Goal: Task Accomplishment & Management: Use online tool/utility

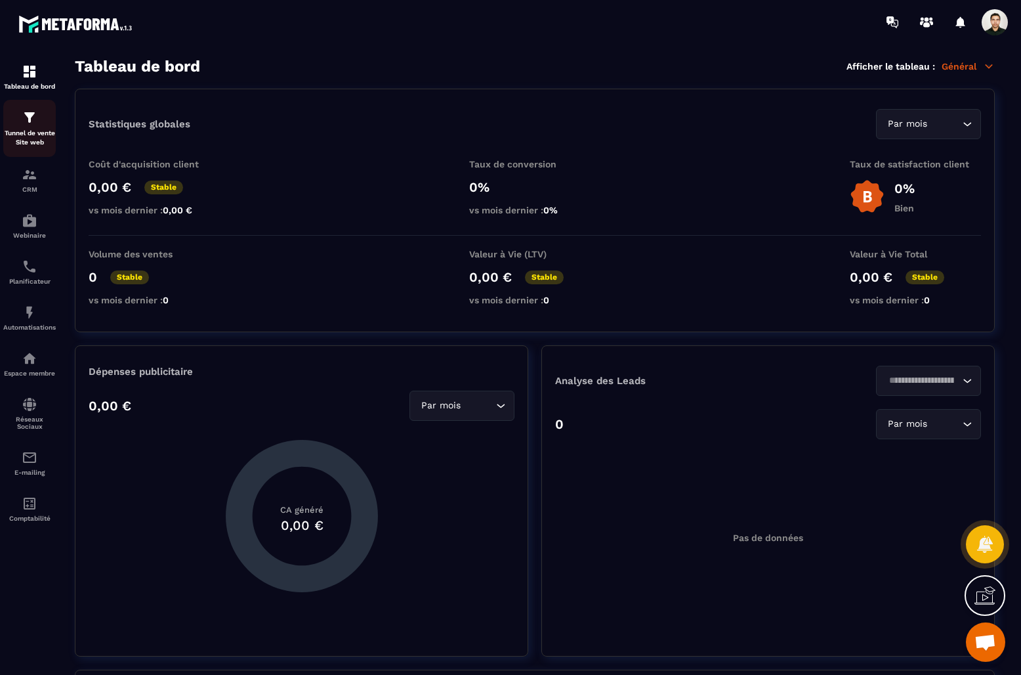
click at [32, 123] on img at bounding box center [30, 118] width 16 height 16
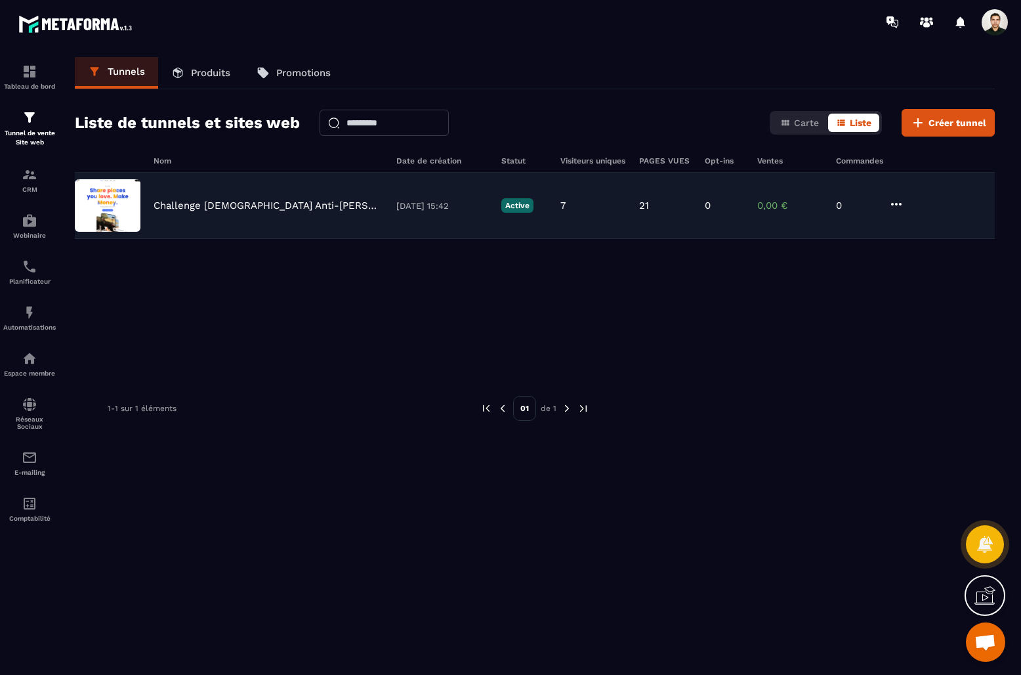
click at [194, 202] on p "Challenge [DEMOGRAPHIC_DATA] Anti-[PERSON_NAME]" at bounding box center [269, 206] width 230 height 12
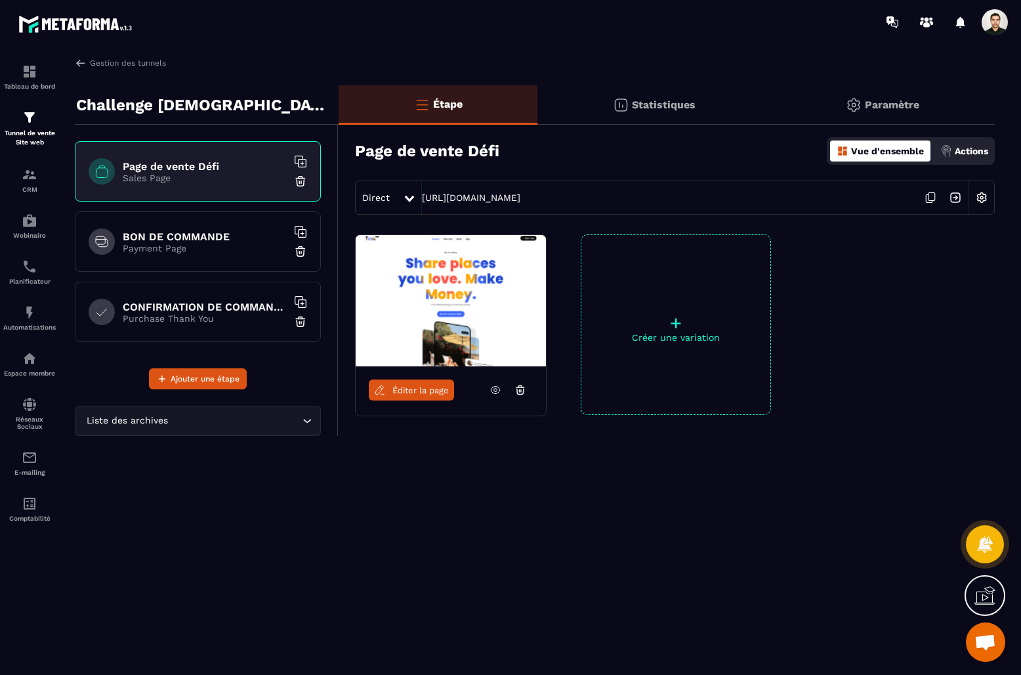
click at [883, 101] on p "Paramètre" at bounding box center [892, 104] width 54 height 12
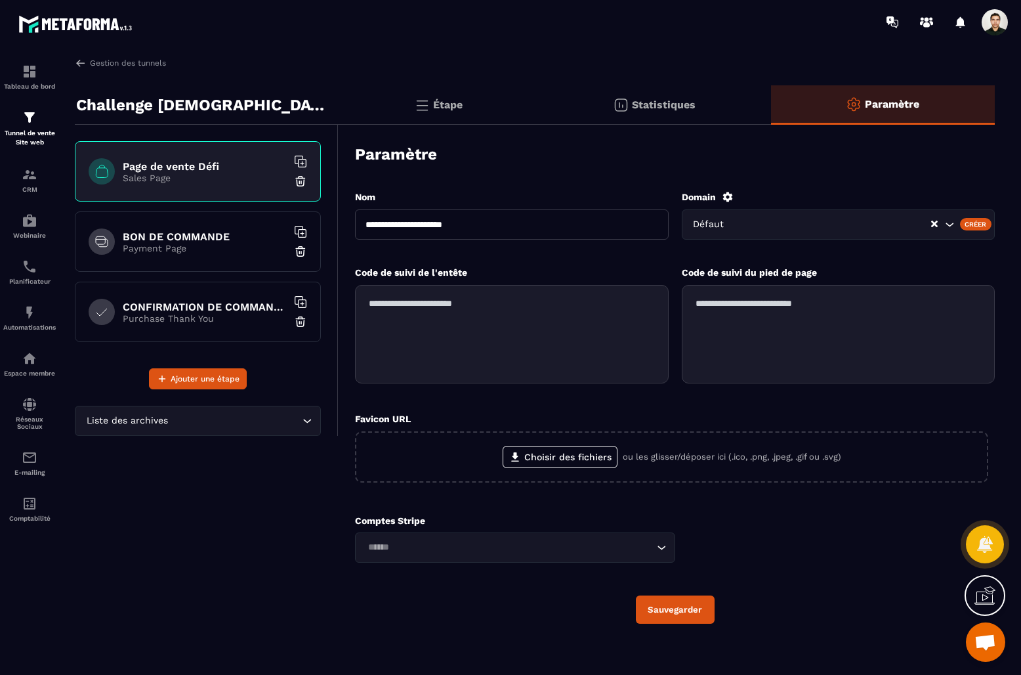
click at [667, 97] on div "Statistiques" at bounding box center [654, 104] width 233 height 39
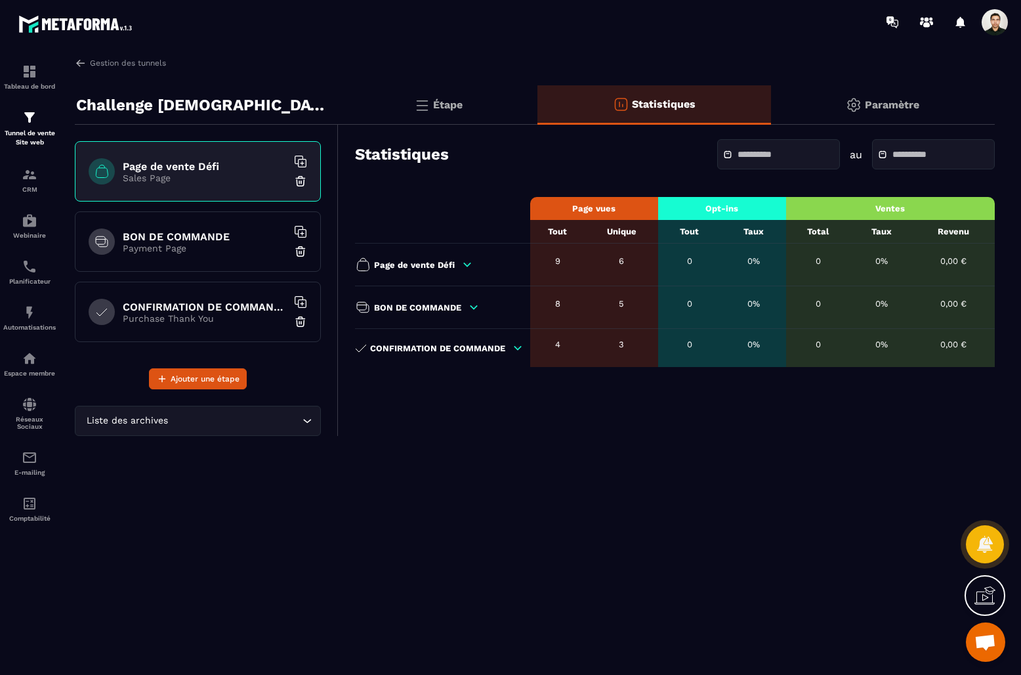
click at [448, 100] on p "Étape" at bounding box center [448, 104] width 30 height 12
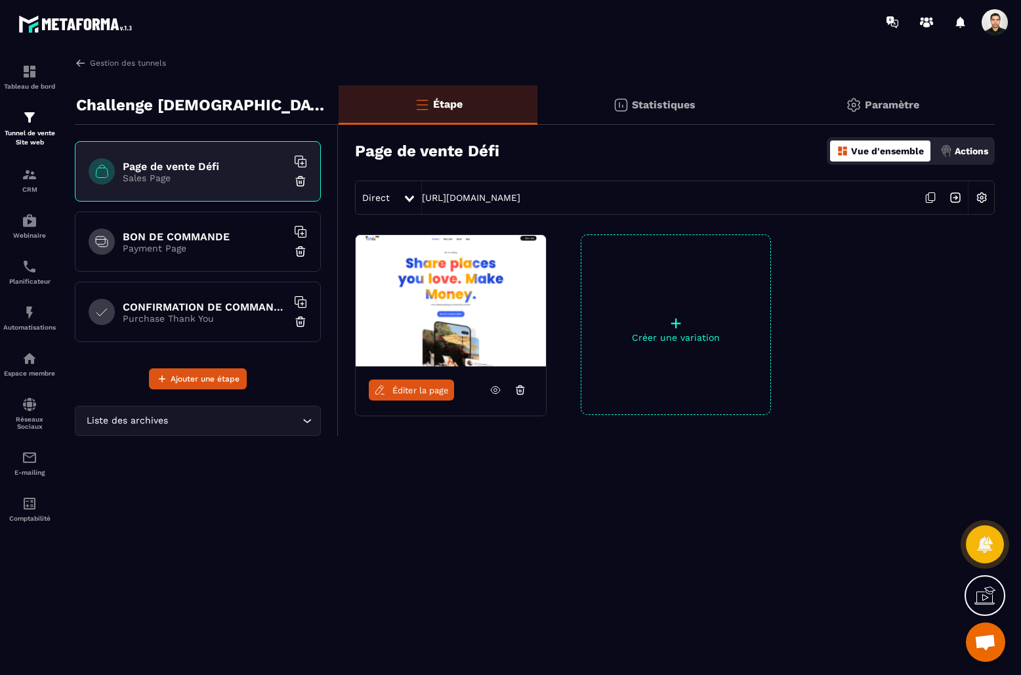
click at [983, 198] on img at bounding box center [981, 197] width 25 height 25
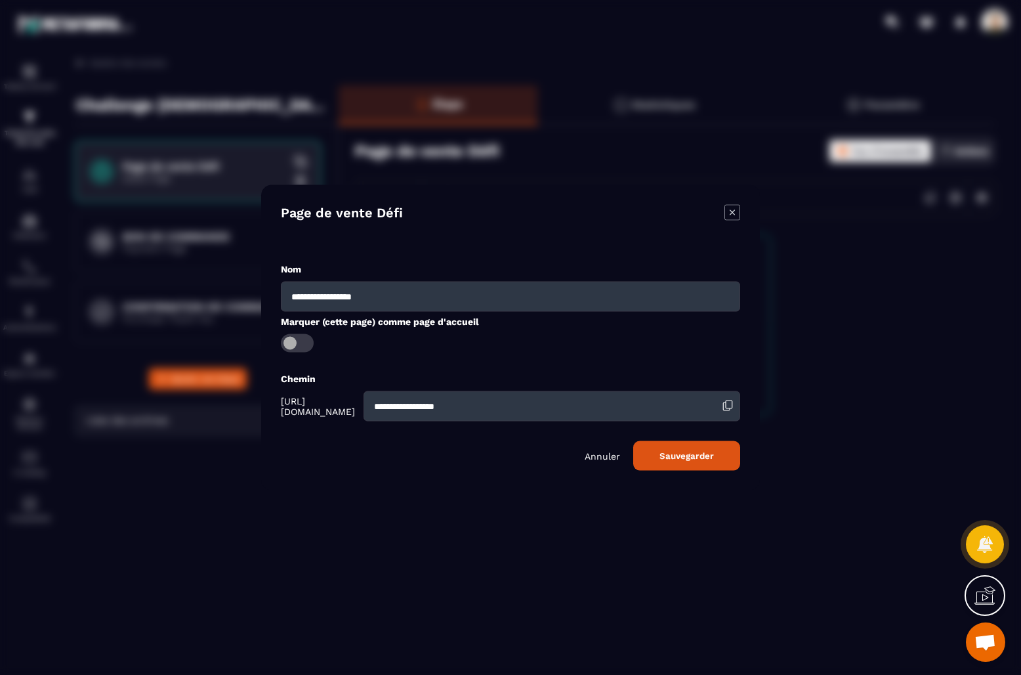
click at [740, 213] on div "**********" at bounding box center [510, 337] width 499 height 305
click at [733, 213] on icon "Modal window" at bounding box center [733, 213] width 16 height 16
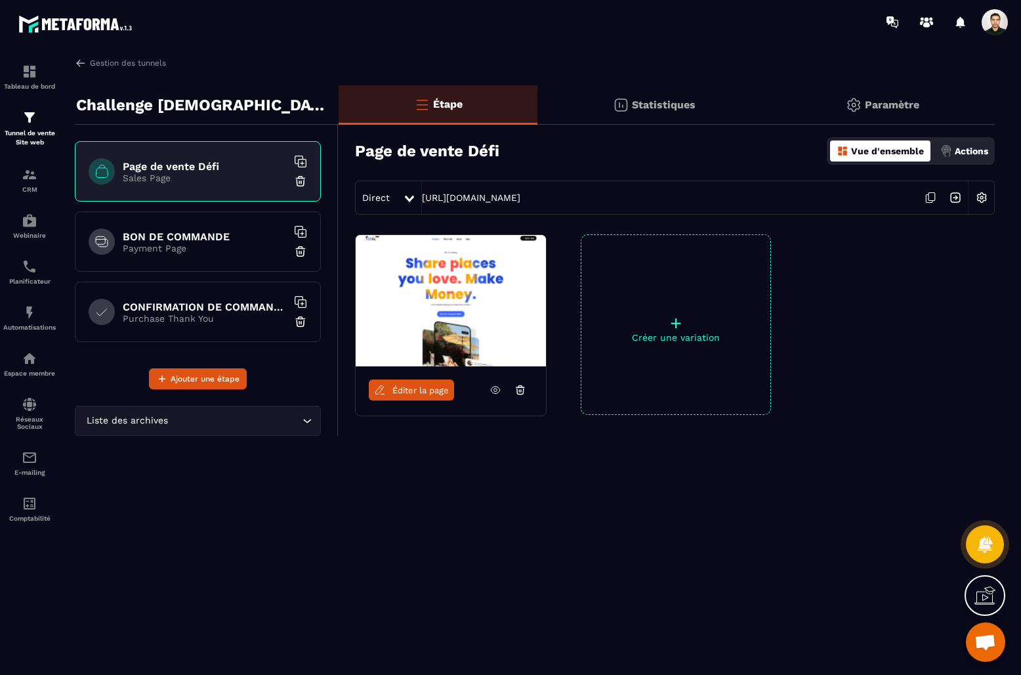
click at [981, 155] on p "Actions" at bounding box center [971, 151] width 33 height 11
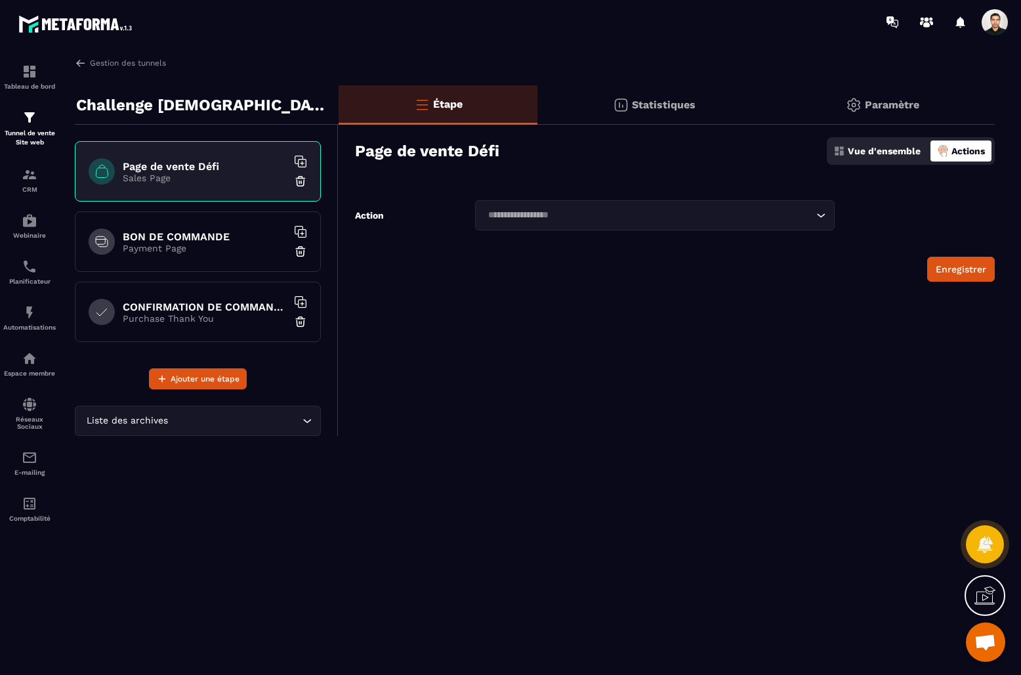
click at [883, 151] on p "Vue d'ensemble" at bounding box center [884, 151] width 73 height 11
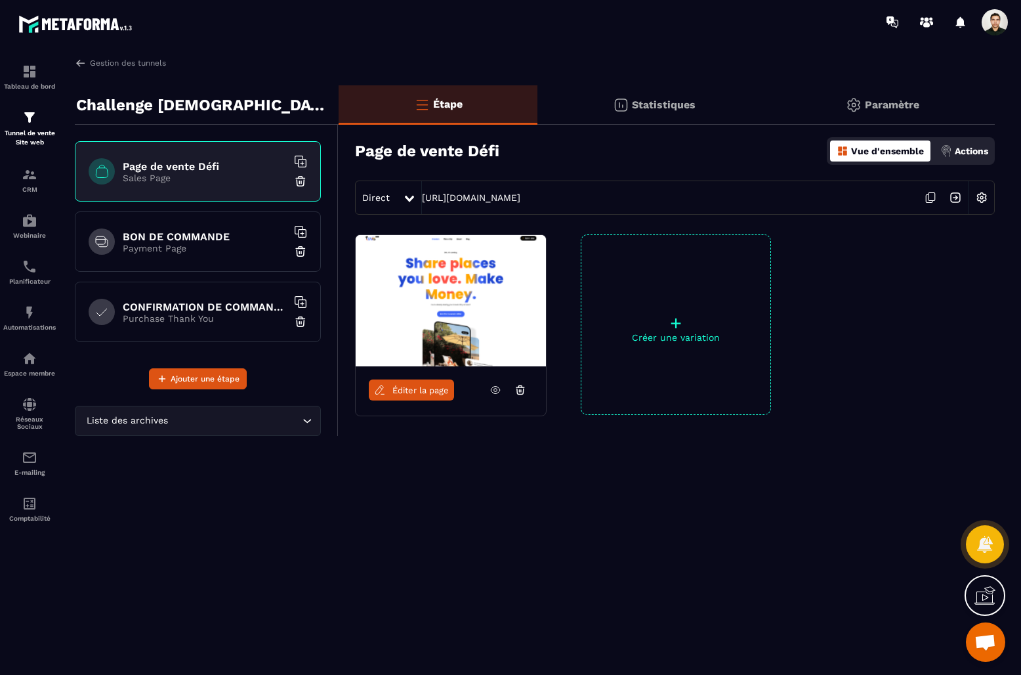
drag, startPoint x: 672, startPoint y: 112, endPoint x: 784, endPoint y: 93, distance: 113.8
click at [672, 112] on div "Statistiques" at bounding box center [654, 104] width 233 height 39
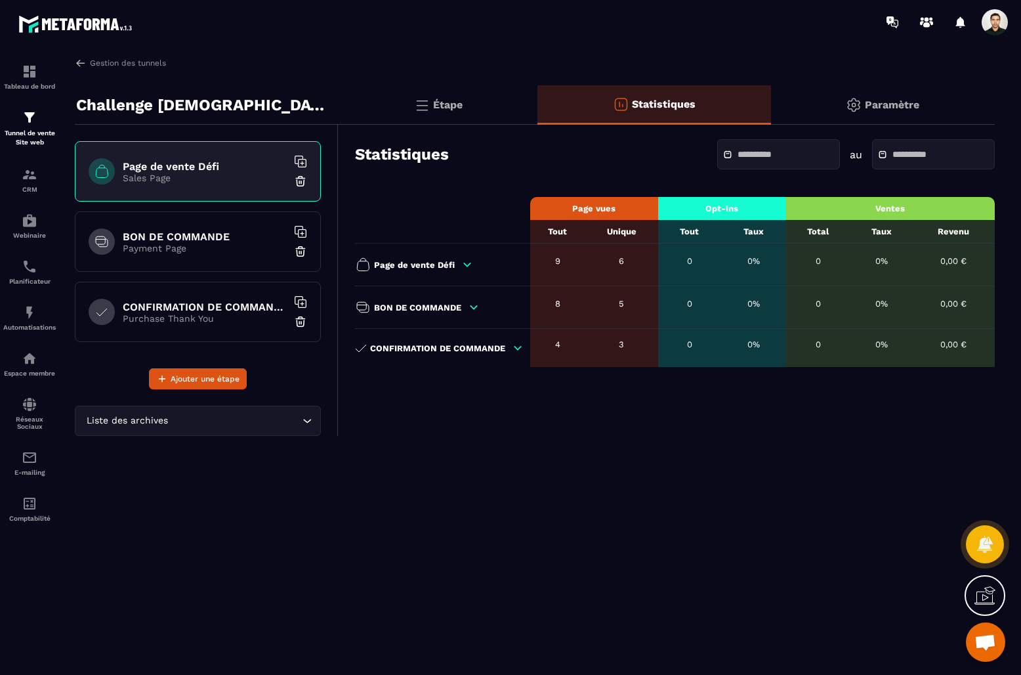
click at [868, 101] on p "Paramètre" at bounding box center [892, 104] width 54 height 12
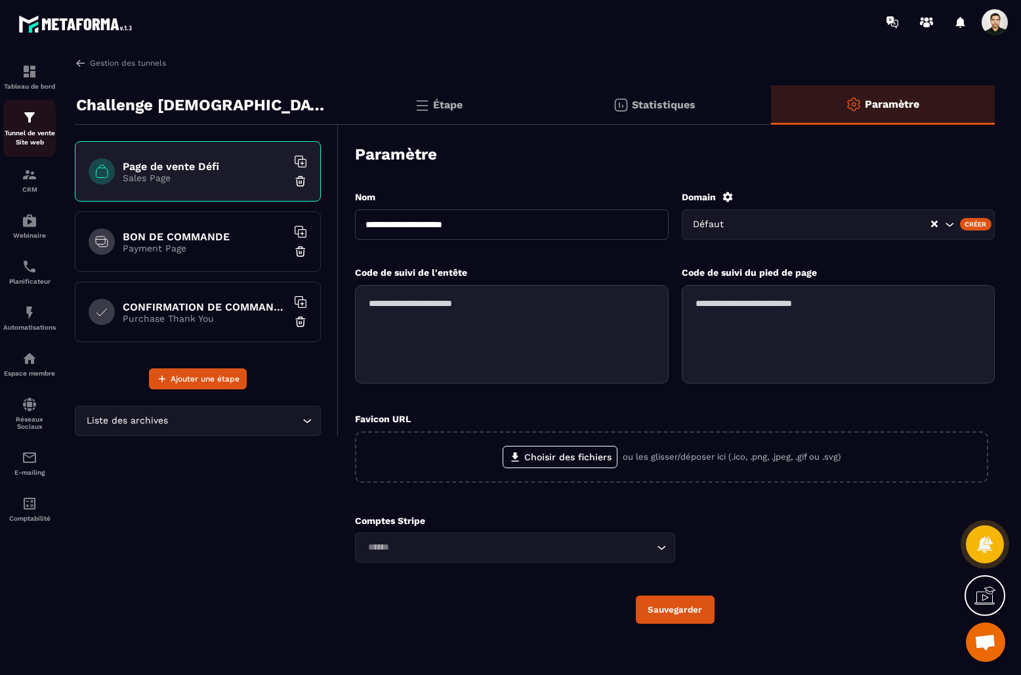
click at [36, 129] on p "Tunnel de vente Site web" at bounding box center [29, 138] width 53 height 18
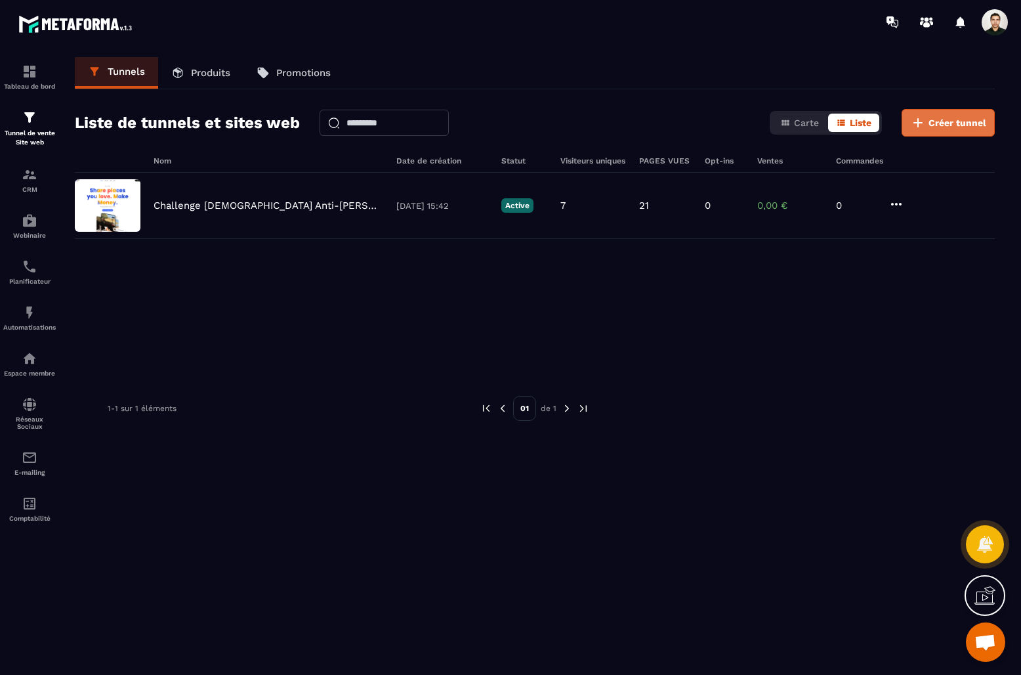
click at [940, 121] on span "Créer tunnel" at bounding box center [958, 122] width 58 height 13
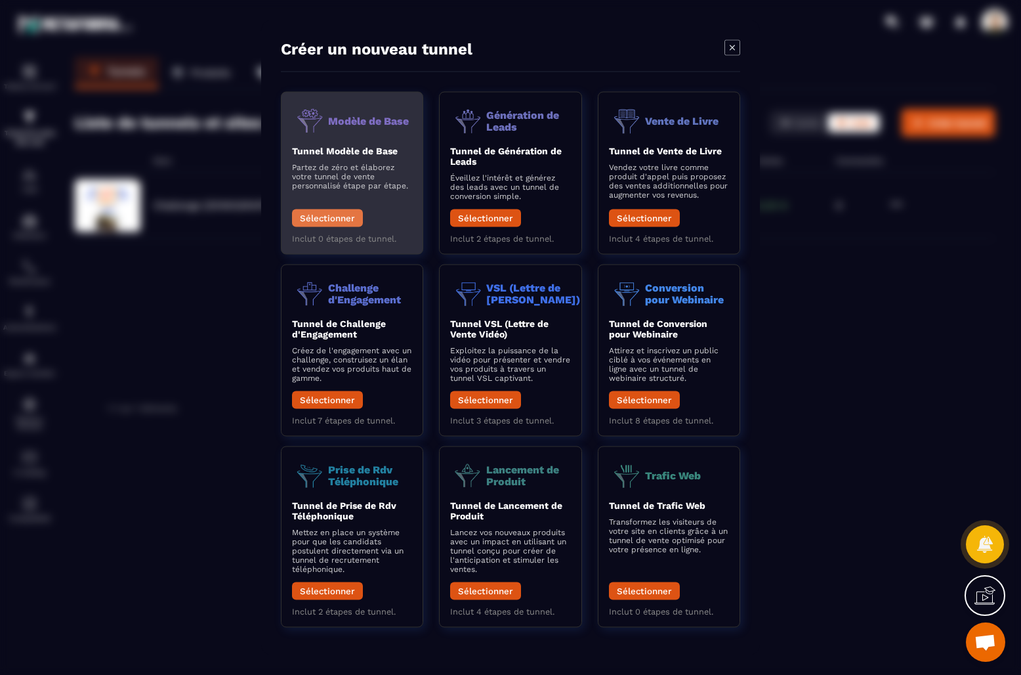
click at [335, 218] on button "Sélectionner" at bounding box center [327, 218] width 71 height 18
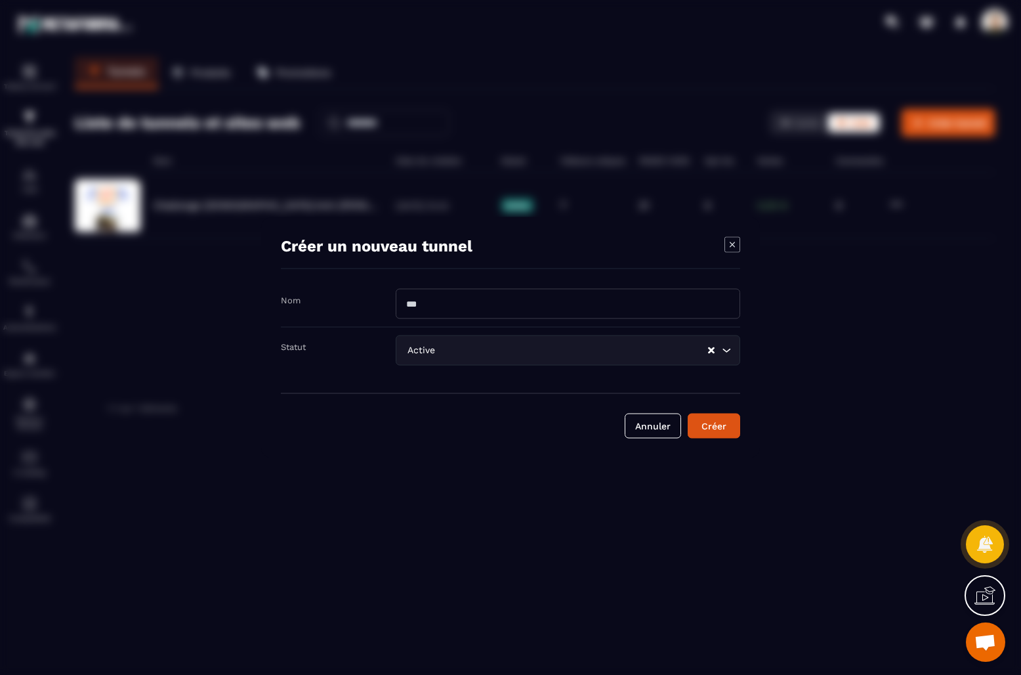
click at [639, 303] on input "Modal window" at bounding box center [568, 304] width 345 height 30
type input "**********"
click at [705, 417] on button "Créer" at bounding box center [714, 425] width 53 height 25
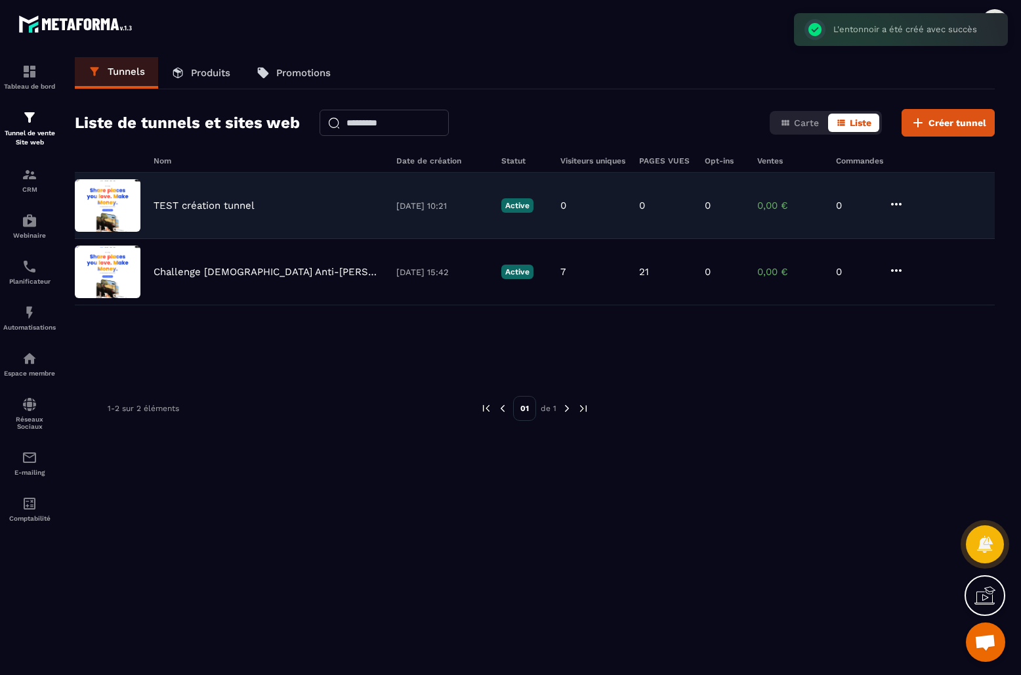
click at [216, 201] on p "TEST création tunnel" at bounding box center [204, 206] width 101 height 12
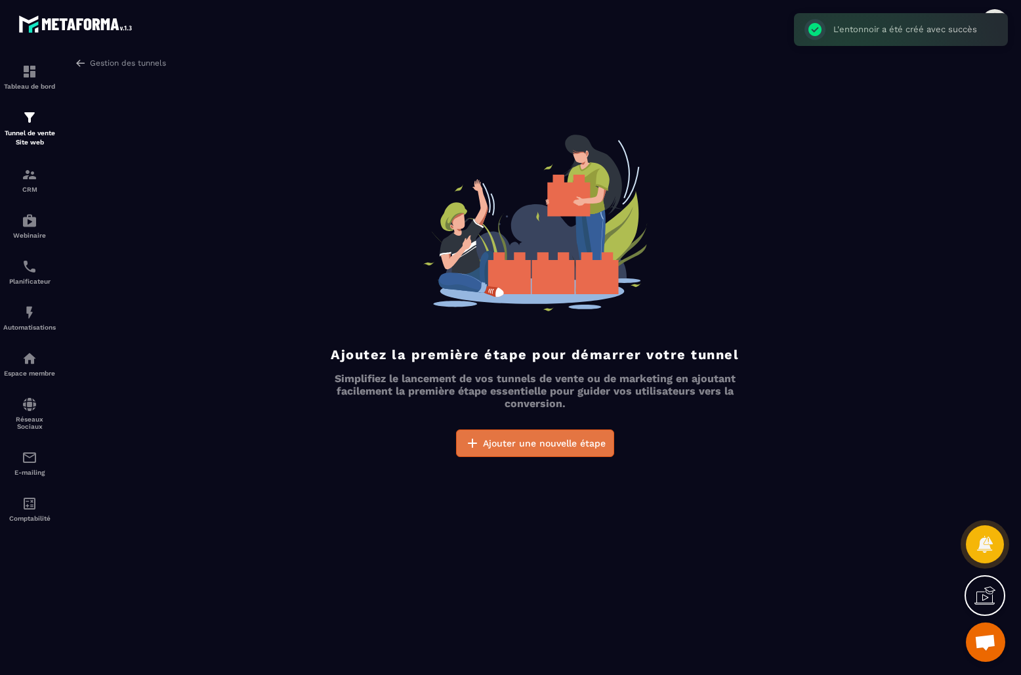
click at [566, 454] on button "Ajouter une nouvelle étape" at bounding box center [535, 443] width 158 height 28
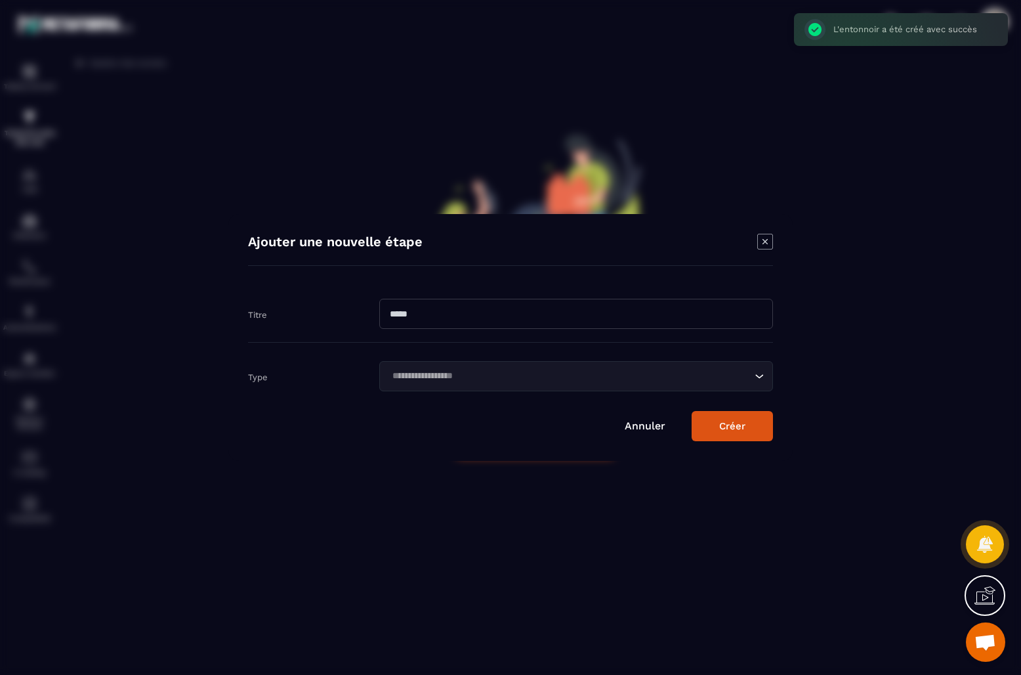
click at [531, 319] on input "Modal window" at bounding box center [576, 314] width 394 height 30
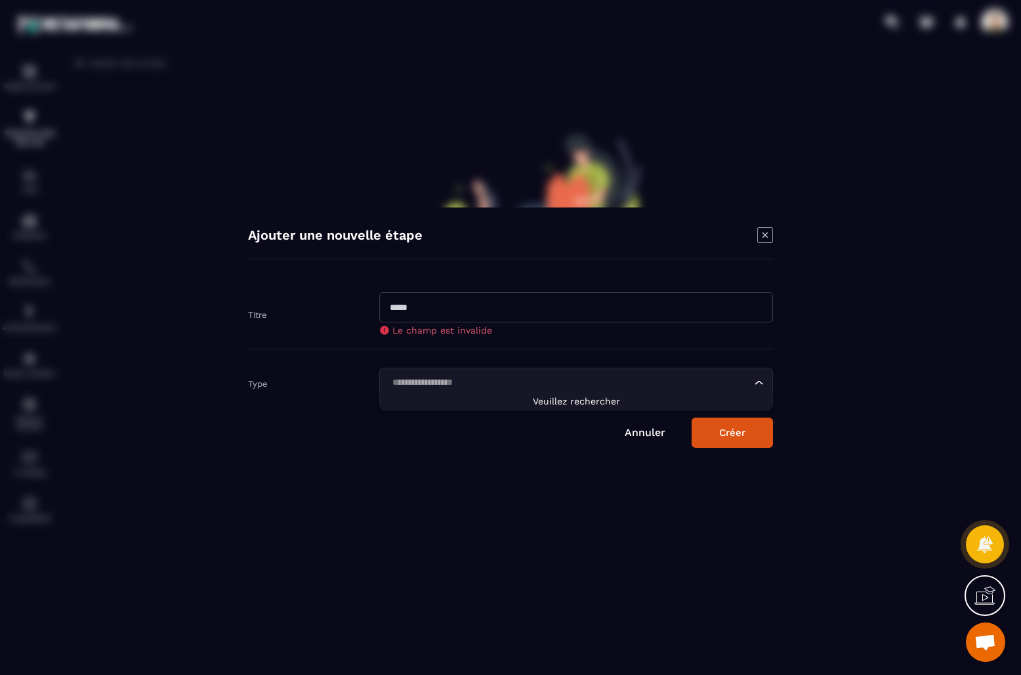
click at [497, 364] on div "Type Loading..." at bounding box center [510, 373] width 525 height 49
click at [505, 313] on input "Modal window" at bounding box center [576, 307] width 394 height 30
type input "*****"
drag, startPoint x: 430, startPoint y: 385, endPoint x: 433, endPoint y: 395, distance: 10.8
click at [430, 385] on div "Loading..." at bounding box center [576, 383] width 394 height 30
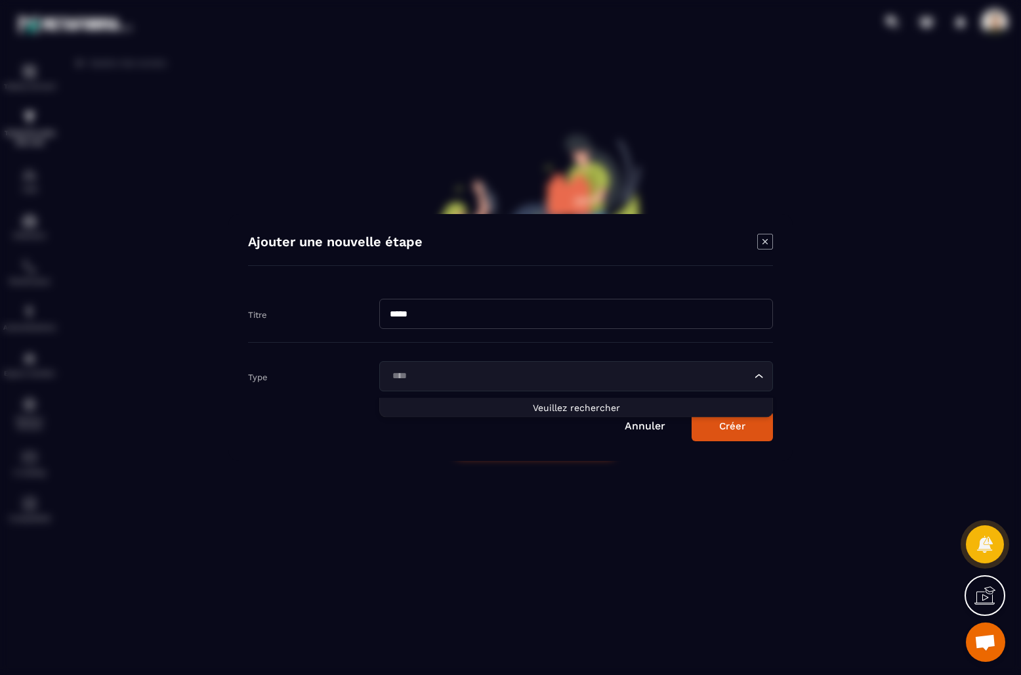
type input "*****"
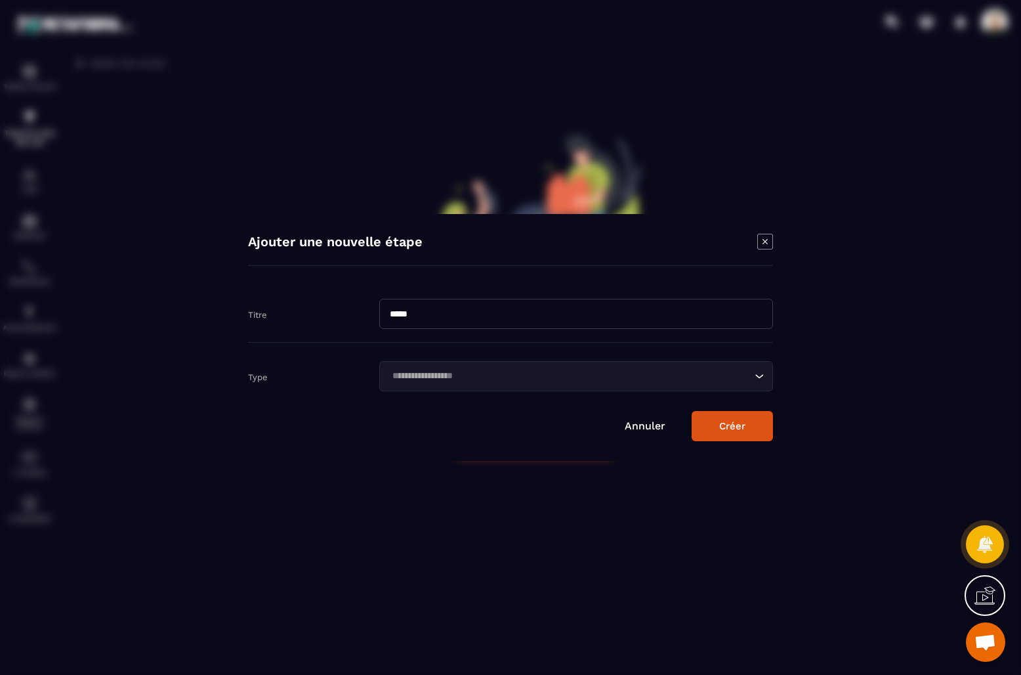
click at [680, 355] on div "Type Loading..." at bounding box center [510, 367] width 525 height 49
click at [729, 429] on button "Créer" at bounding box center [732, 426] width 81 height 30
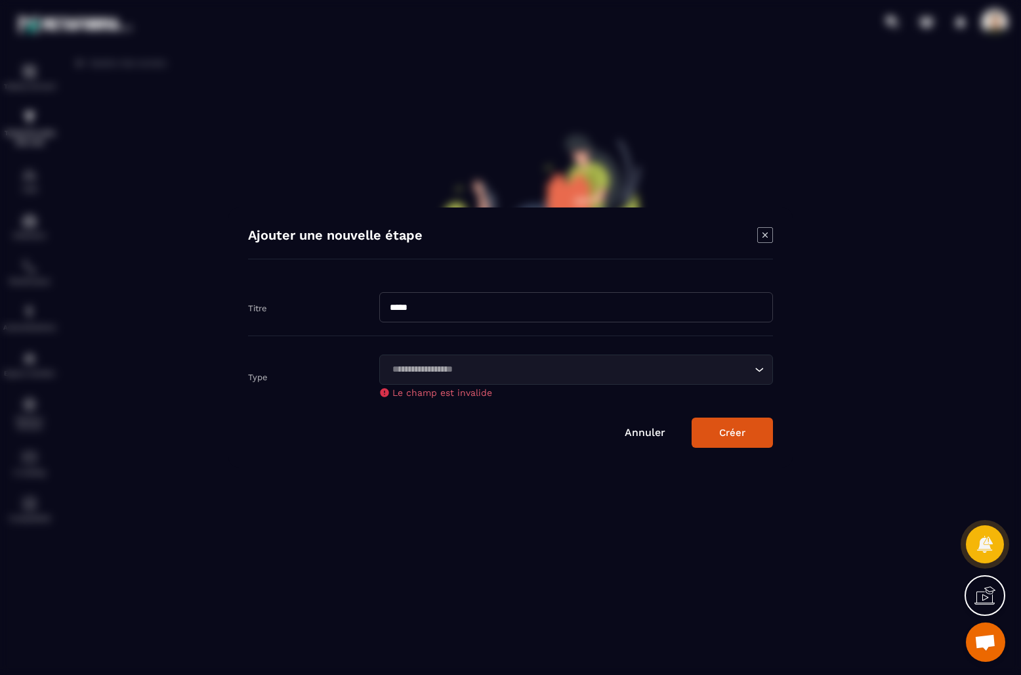
click at [561, 381] on div "Loading..." at bounding box center [576, 369] width 394 height 30
type input "*****"
click at [578, 387] on li "Veuillez rechercher" at bounding box center [576, 393] width 392 height 12
click at [436, 375] on input "*****" at bounding box center [570, 369] width 364 height 14
click at [475, 307] on input "*****" at bounding box center [576, 307] width 394 height 30
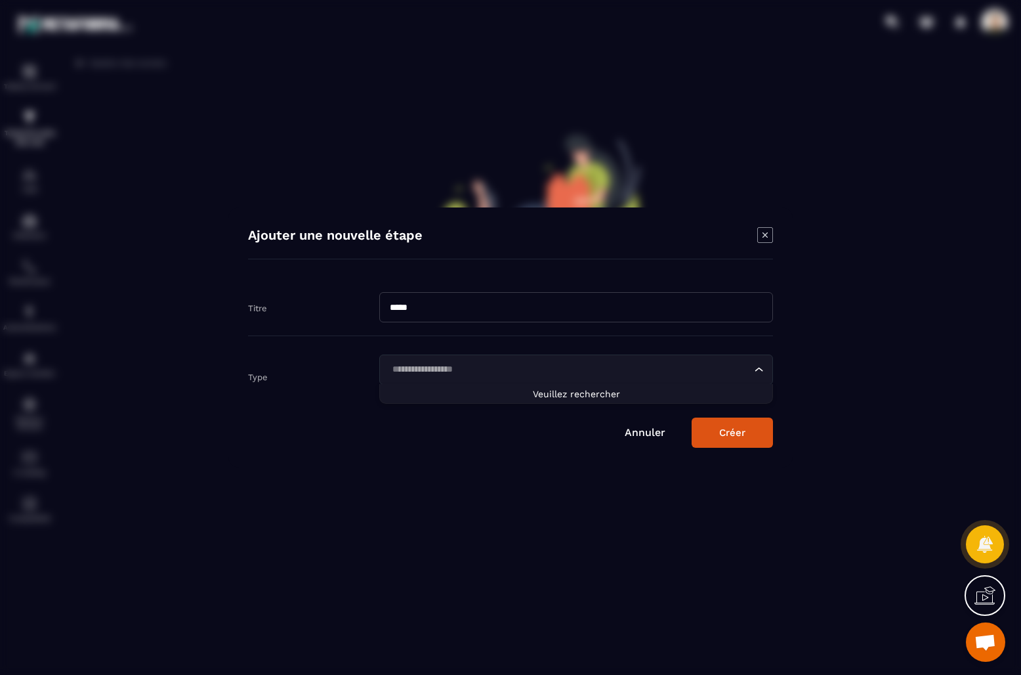
click at [540, 375] on input "Search for option" at bounding box center [570, 369] width 364 height 14
type input "******"
click at [635, 435] on link "Annuler" at bounding box center [645, 432] width 41 height 12
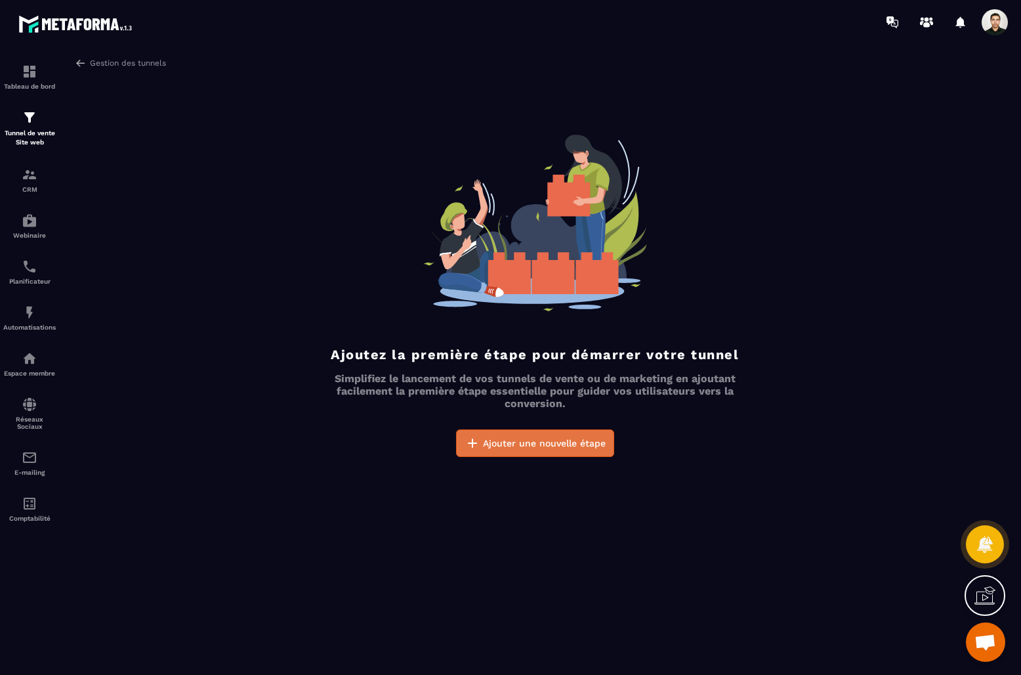
click at [569, 432] on button "Ajouter une nouvelle étape" at bounding box center [535, 443] width 158 height 28
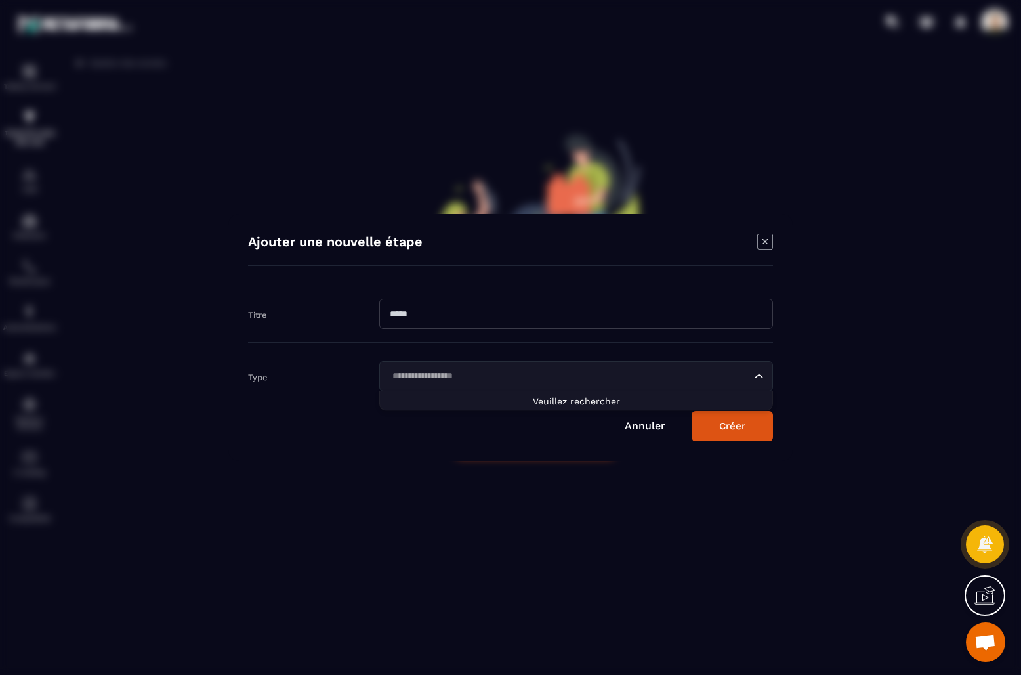
click at [595, 373] on input "Search for option" at bounding box center [570, 376] width 364 height 14
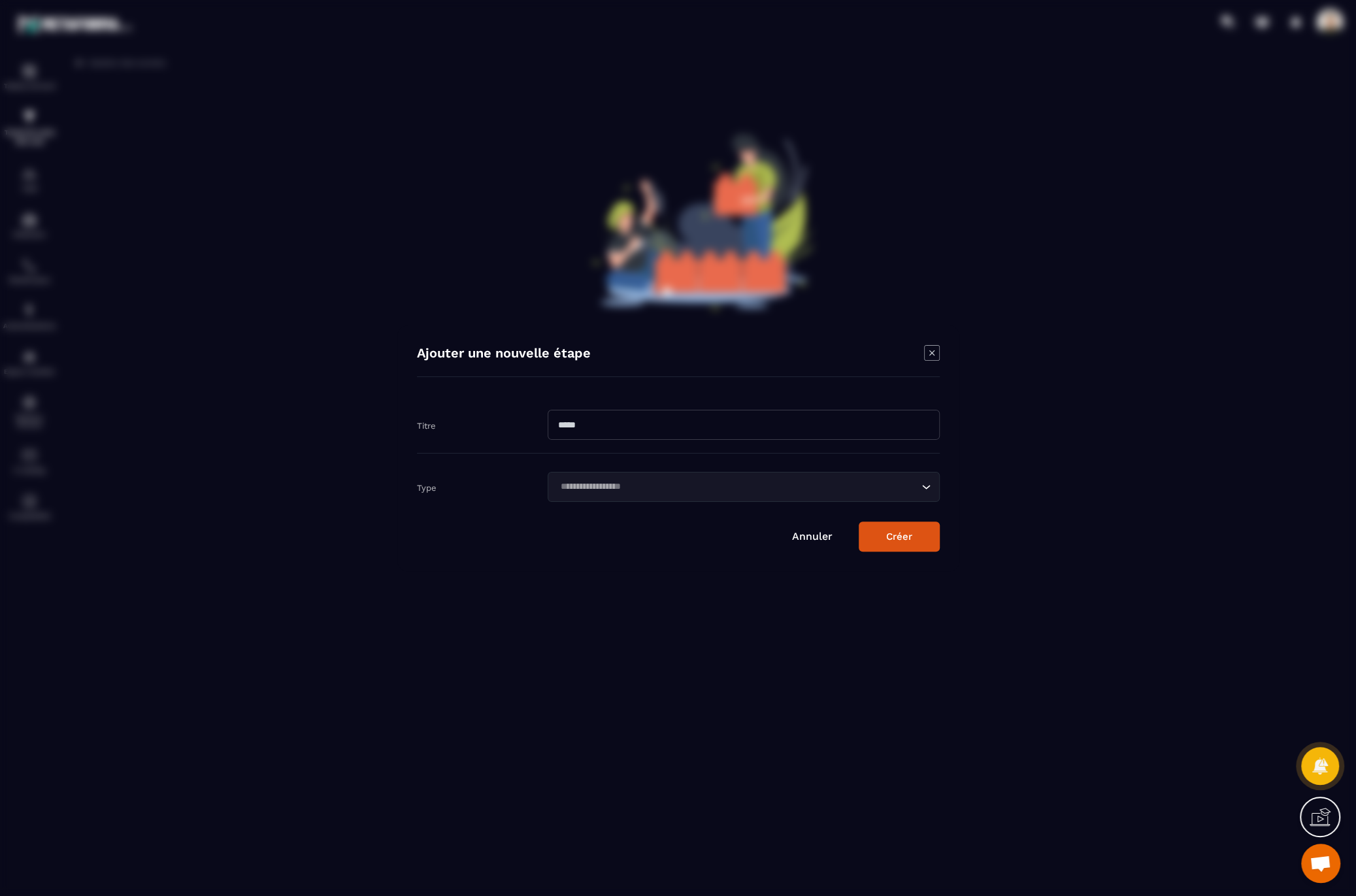
drag, startPoint x: 949, startPoint y: 485, endPoint x: 940, endPoint y: 486, distance: 9.1
click at [948, 485] on div "Ajouter une nouvelle étape Titre Type Loading... Annuler Créer" at bounding box center [678, 448] width 562 height 246
click at [933, 487] on div "Loading..." at bounding box center [744, 487] width 392 height 30
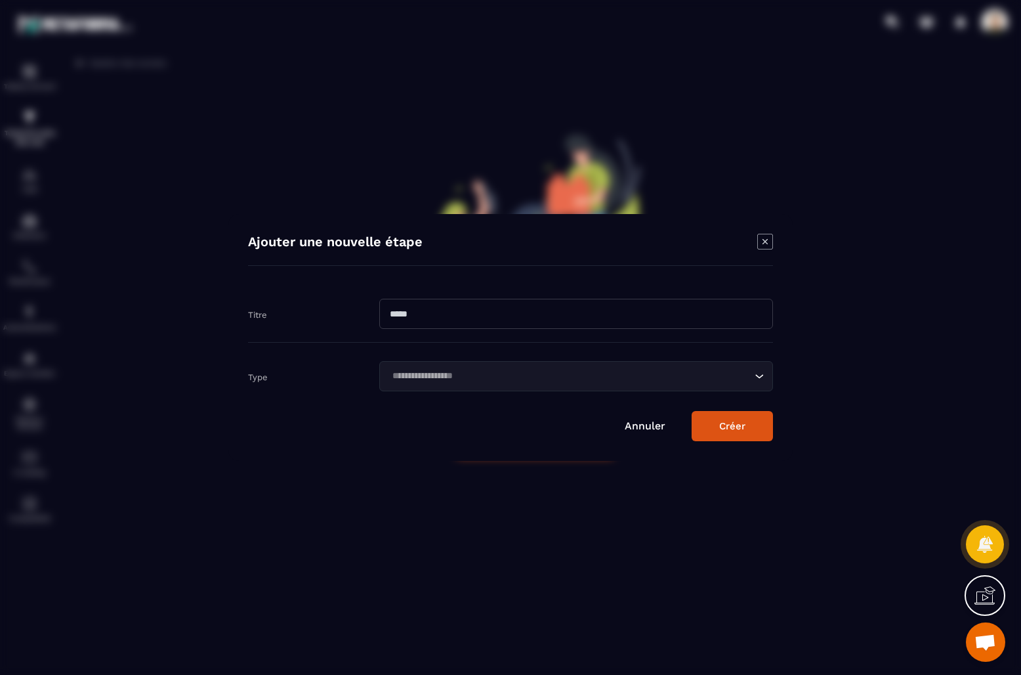
click at [765, 243] on icon "Modal window" at bounding box center [765, 242] width 16 height 16
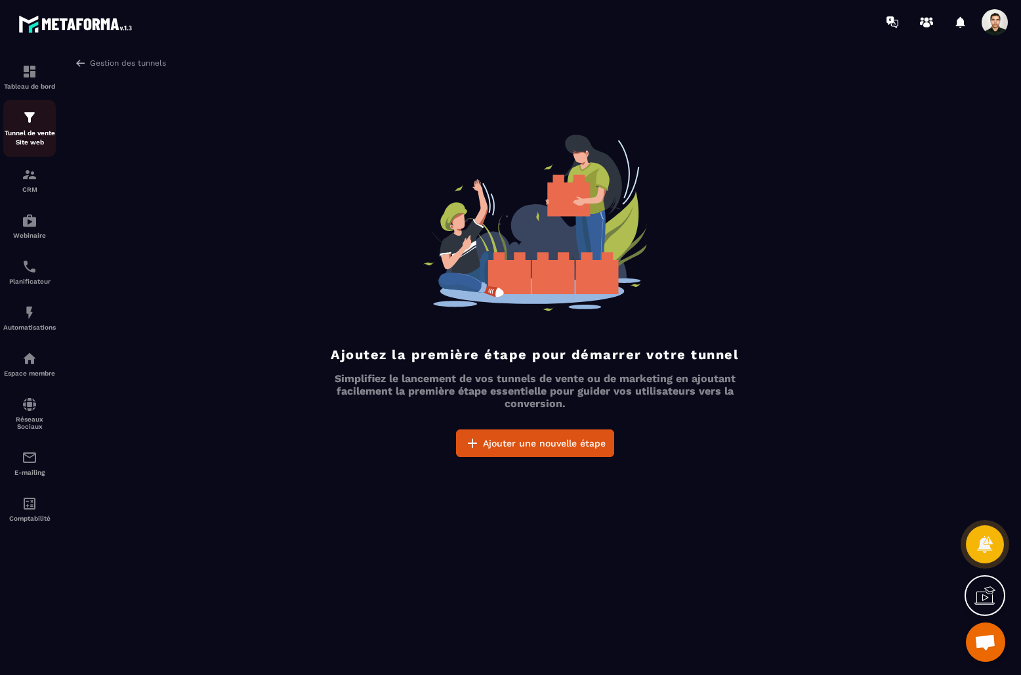
click at [33, 123] on img at bounding box center [30, 118] width 16 height 16
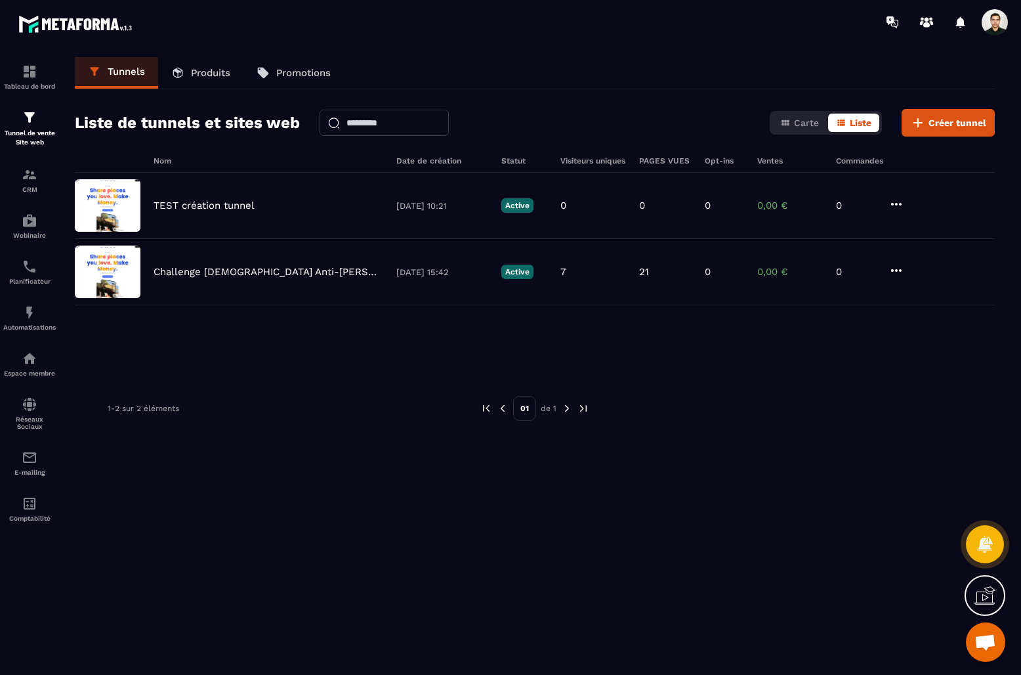
click at [179, 70] on icon at bounding box center [178, 73] width 10 height 11
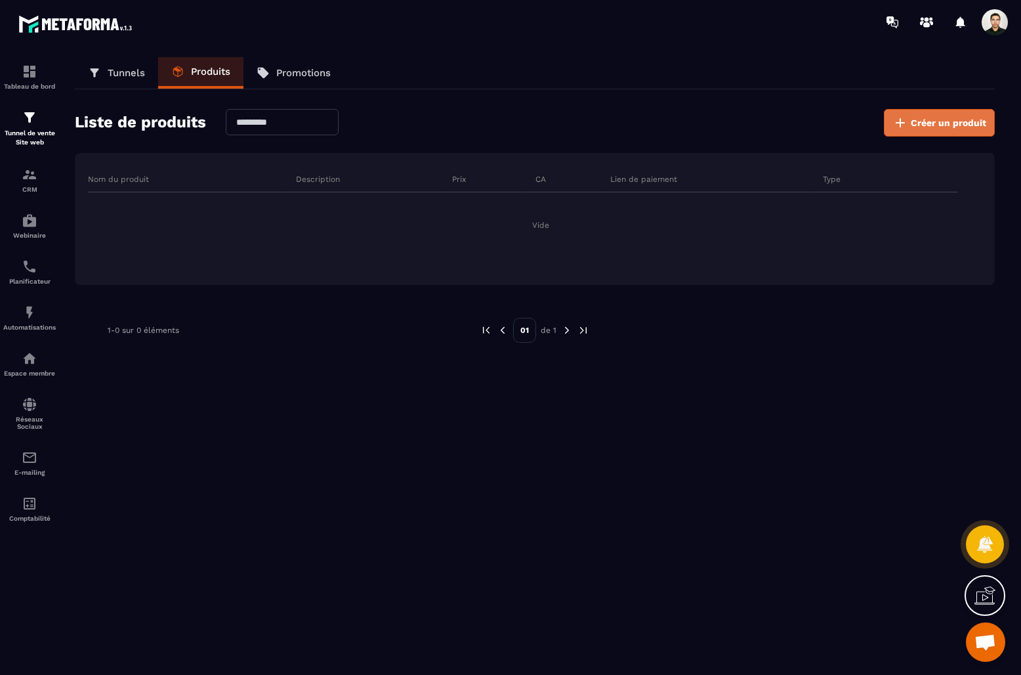
click at [953, 123] on span "Créer un produit" at bounding box center [948, 122] width 75 height 13
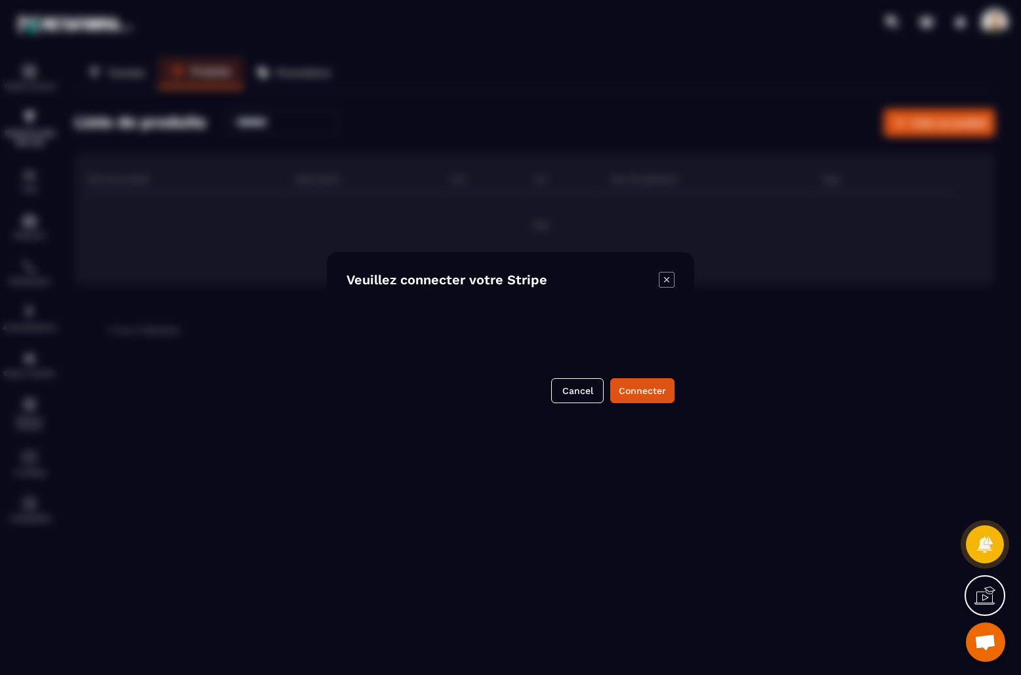
click at [669, 278] on icon "Modal window" at bounding box center [667, 280] width 16 height 16
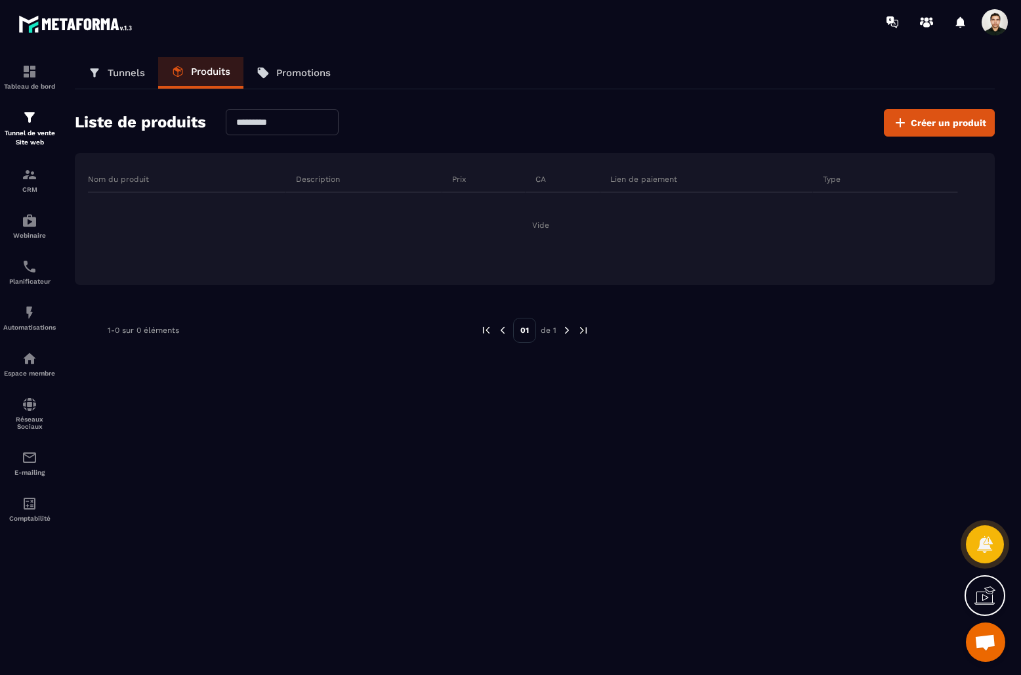
click at [102, 72] on link "Tunnels" at bounding box center [116, 73] width 83 height 32
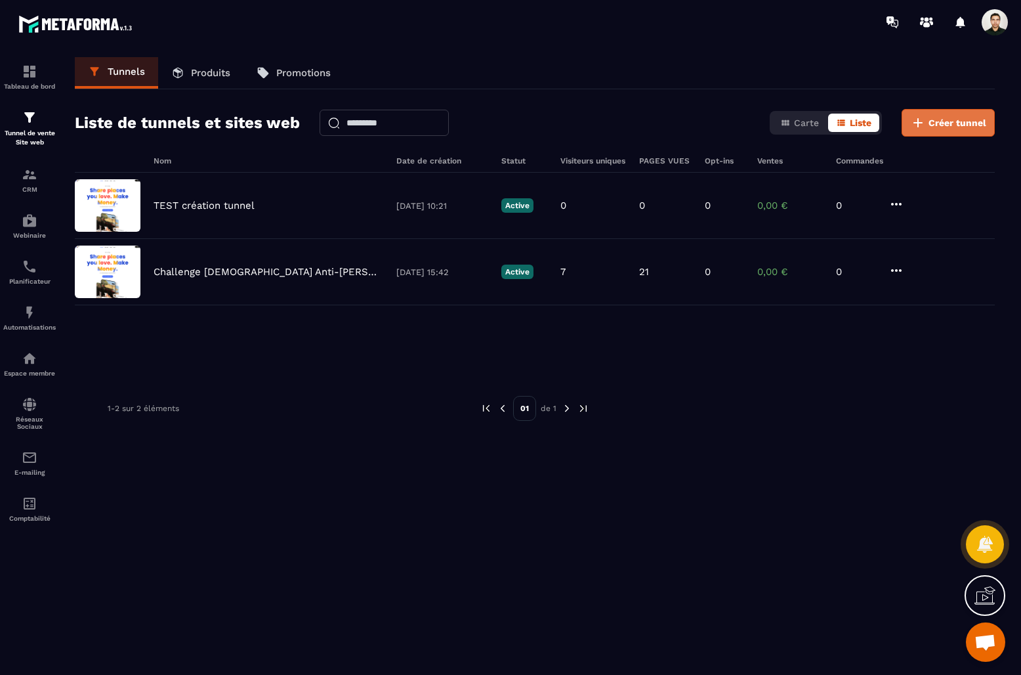
click at [950, 124] on span "Créer tunnel" at bounding box center [958, 122] width 58 height 13
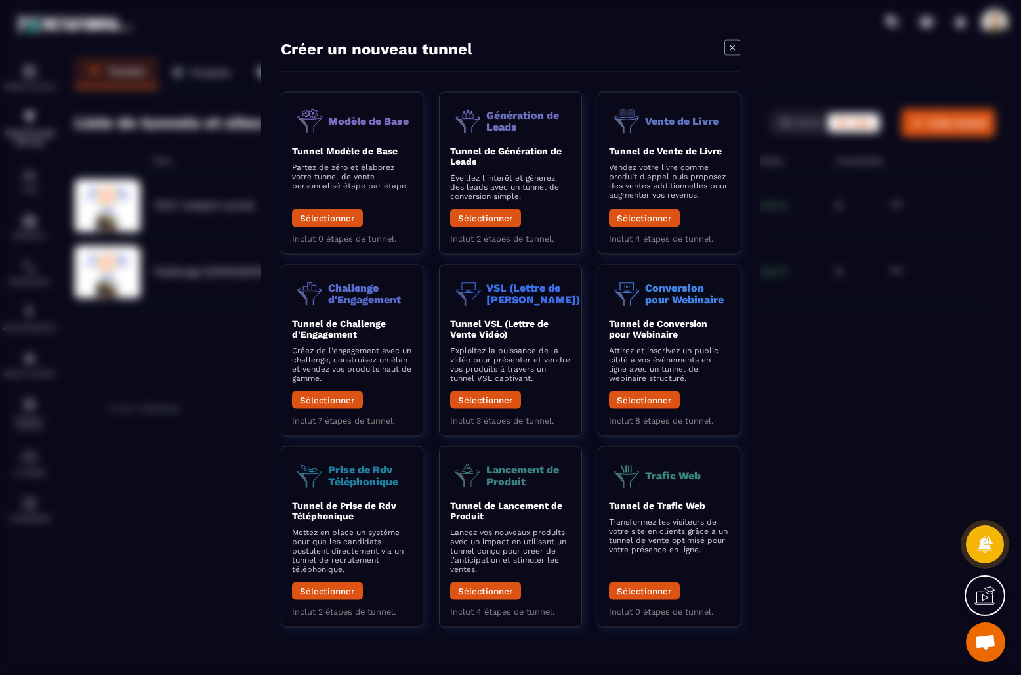
click at [729, 49] on icon "Modal window" at bounding box center [733, 48] width 16 height 16
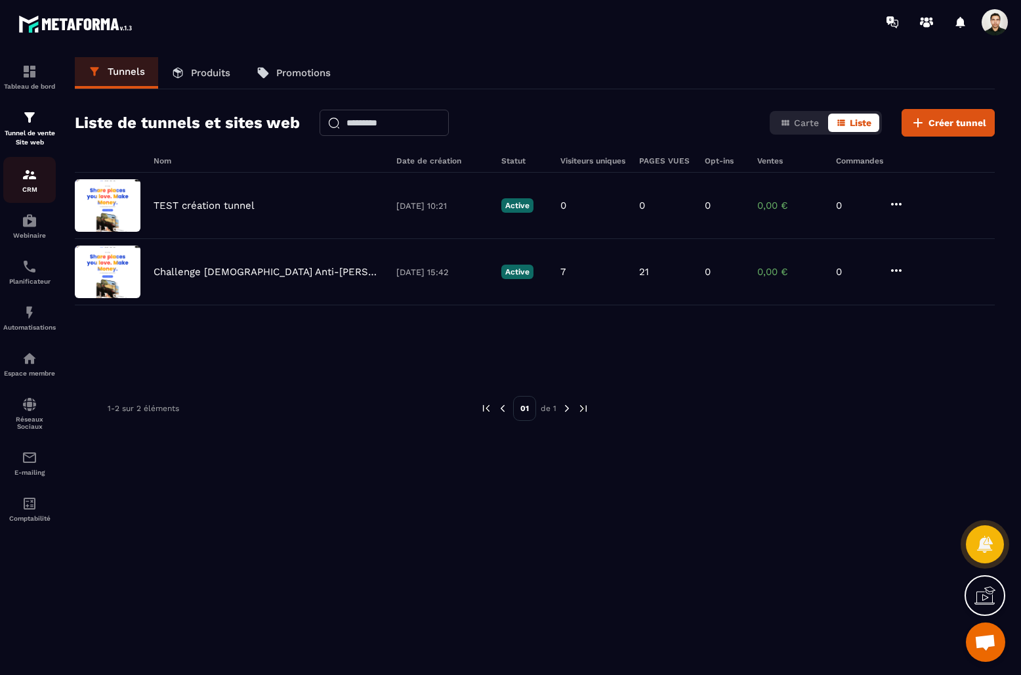
click at [30, 175] on img at bounding box center [30, 175] width 16 height 16
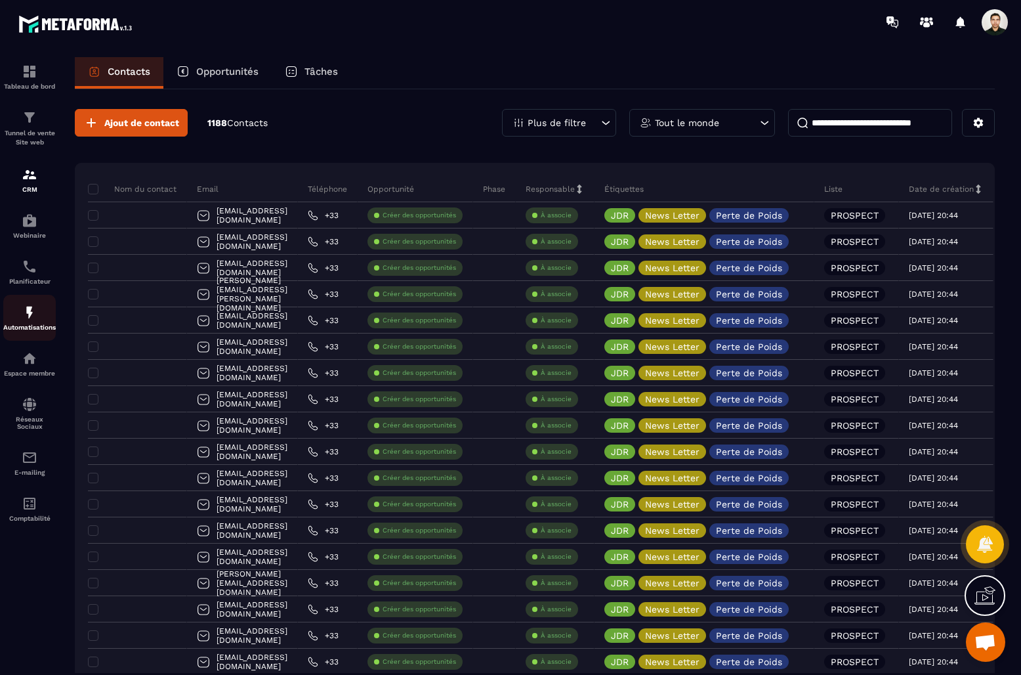
click at [20, 319] on div "Automatisations" at bounding box center [29, 318] width 53 height 26
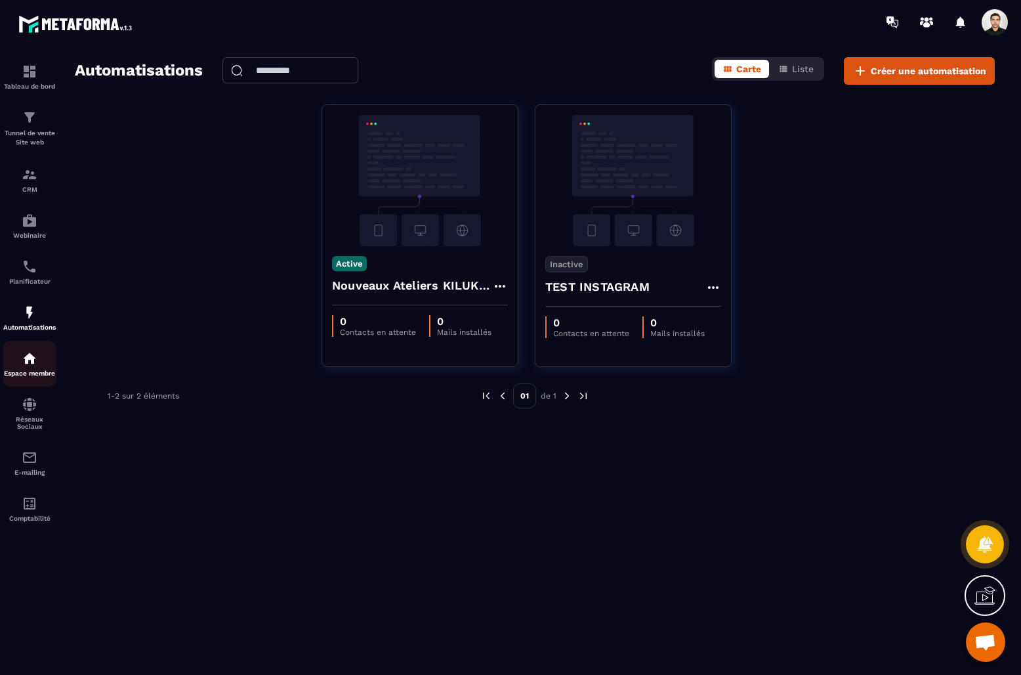
click at [24, 377] on p "Espace membre" at bounding box center [29, 373] width 53 height 7
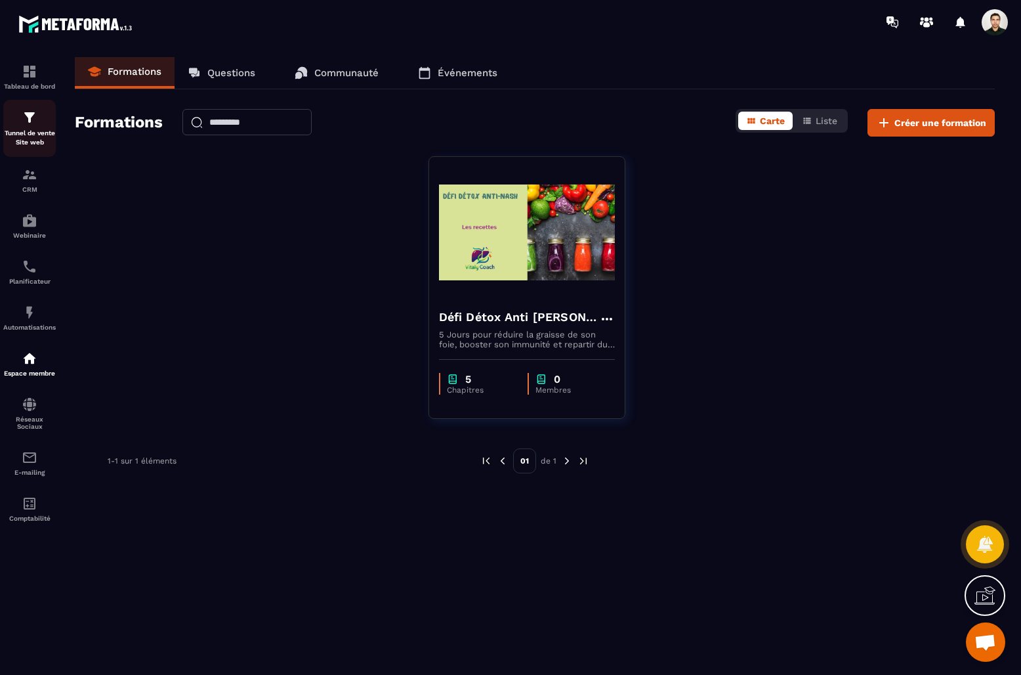
click at [31, 121] on img at bounding box center [30, 118] width 16 height 16
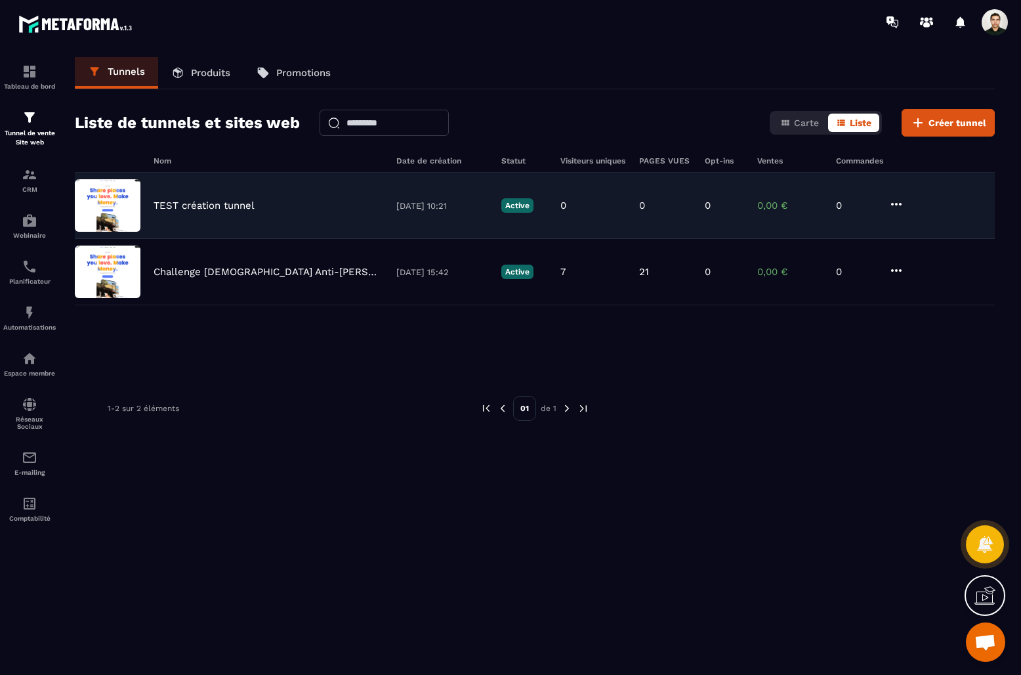
click at [248, 209] on p "TEST création tunnel" at bounding box center [204, 206] width 101 height 12
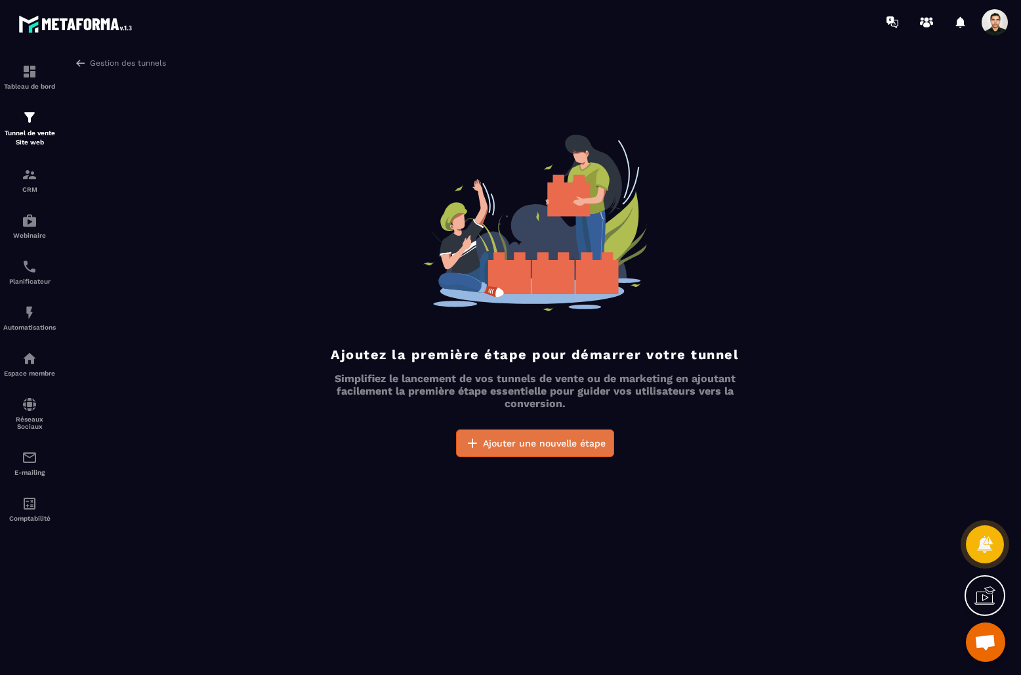
click at [522, 450] on button "Ajouter une nouvelle étape" at bounding box center [535, 443] width 158 height 28
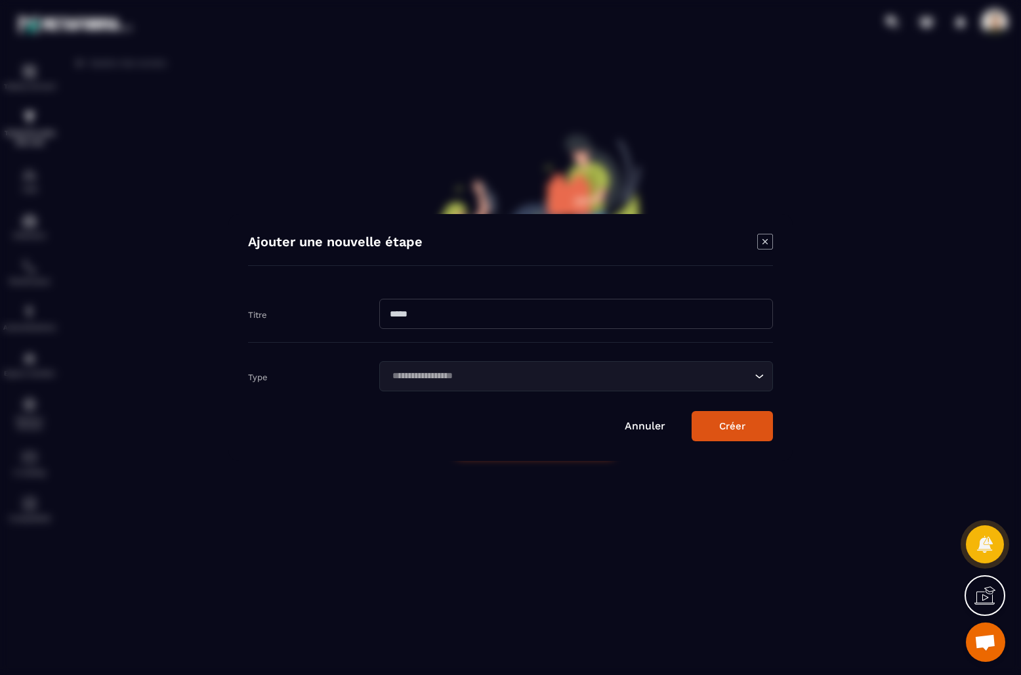
click at [536, 372] on input "Search for option" at bounding box center [570, 376] width 364 height 14
